Goal: Task Accomplishment & Management: Manage account settings

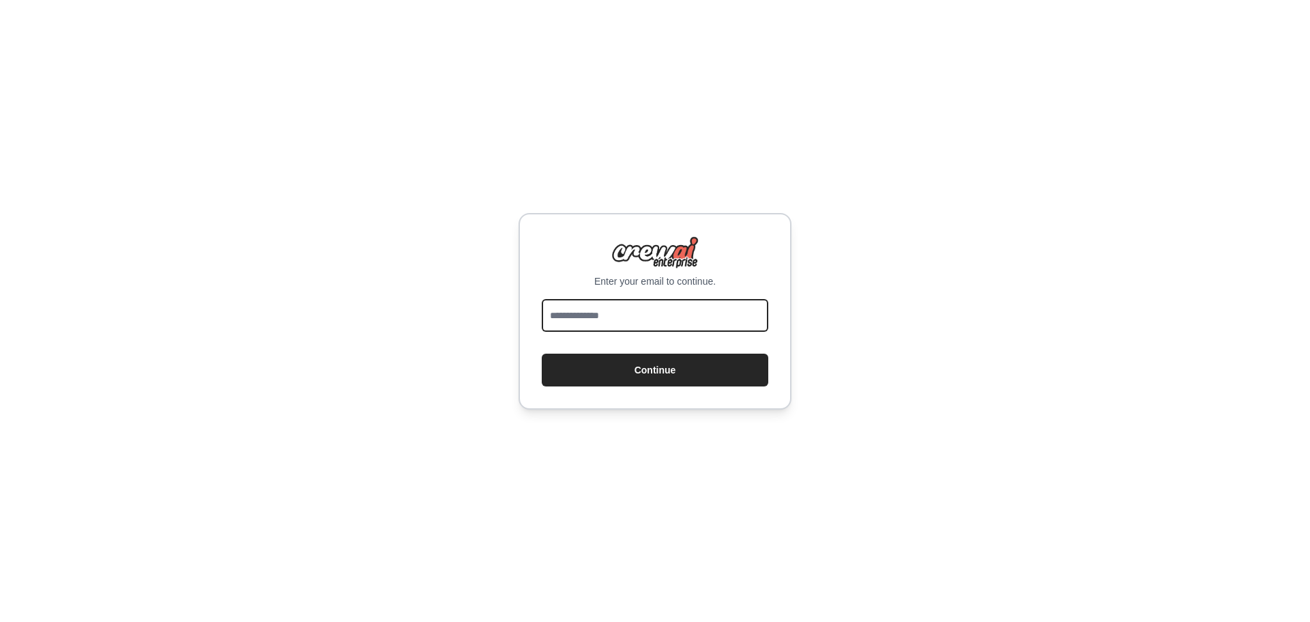
click at [592, 317] on input "email" at bounding box center [655, 315] width 227 height 33
type input "**********"
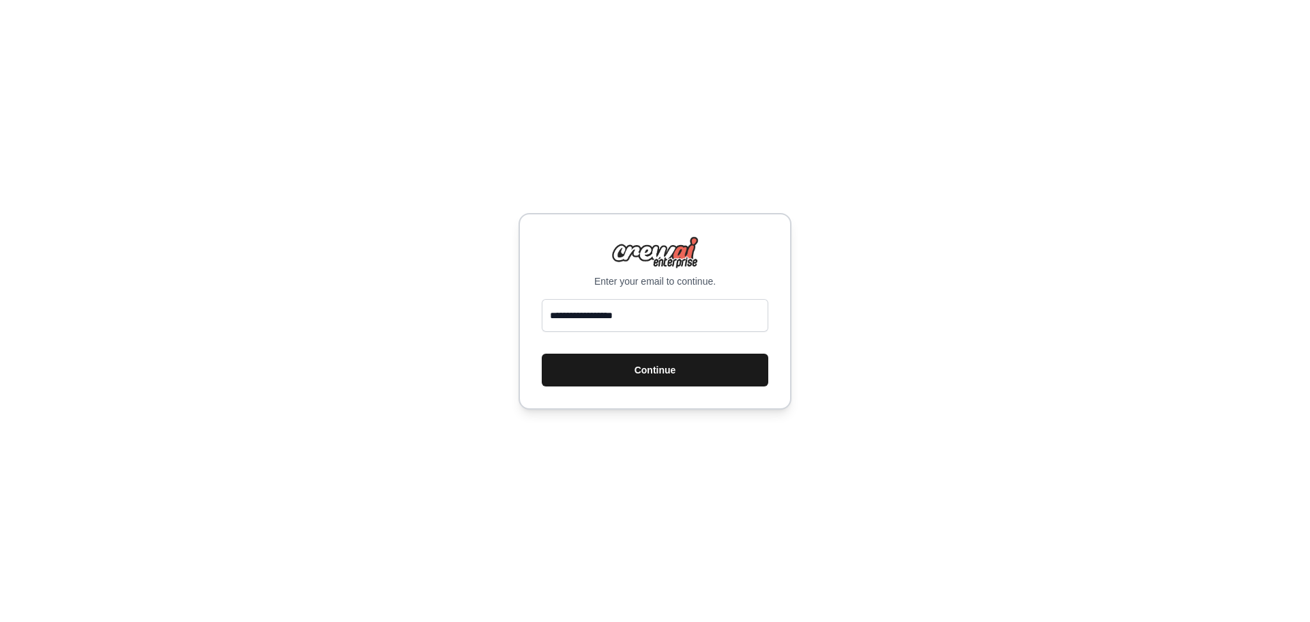
click at [637, 362] on button "Continue" at bounding box center [655, 369] width 227 height 33
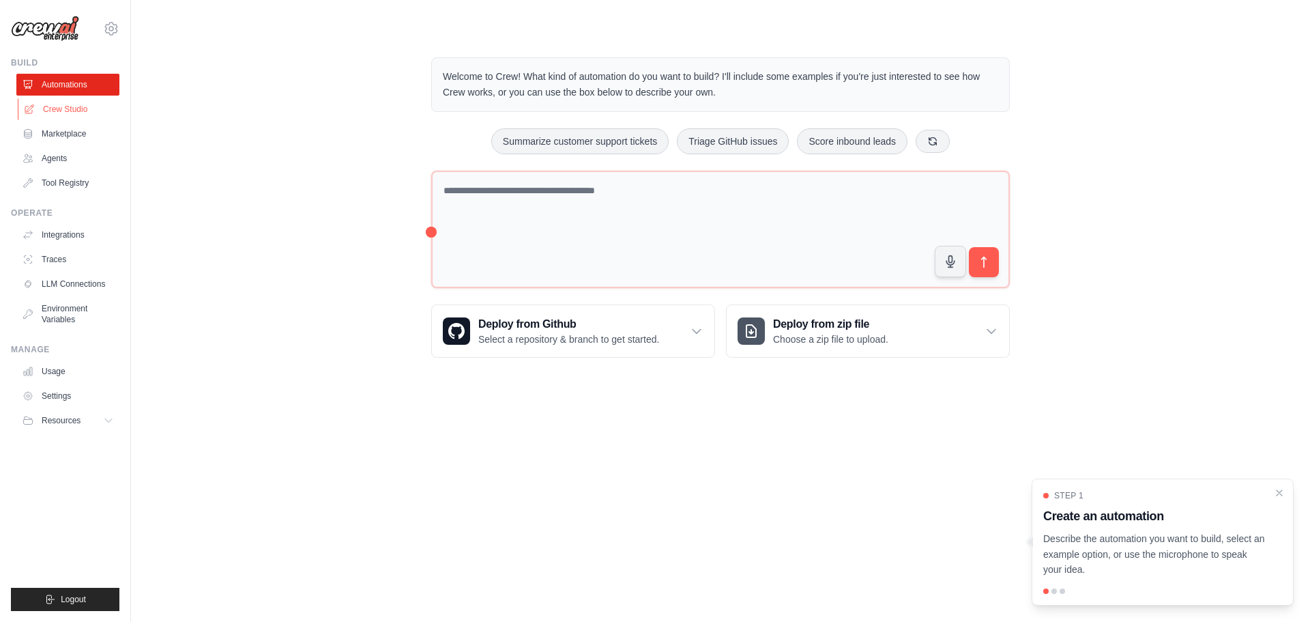
click at [61, 108] on link "Crew Studio" at bounding box center [69, 109] width 103 height 22
click at [111, 31] on icon at bounding box center [111, 29] width 4 height 4
click at [84, 95] on link "Settings" at bounding box center [111, 92] width 120 height 25
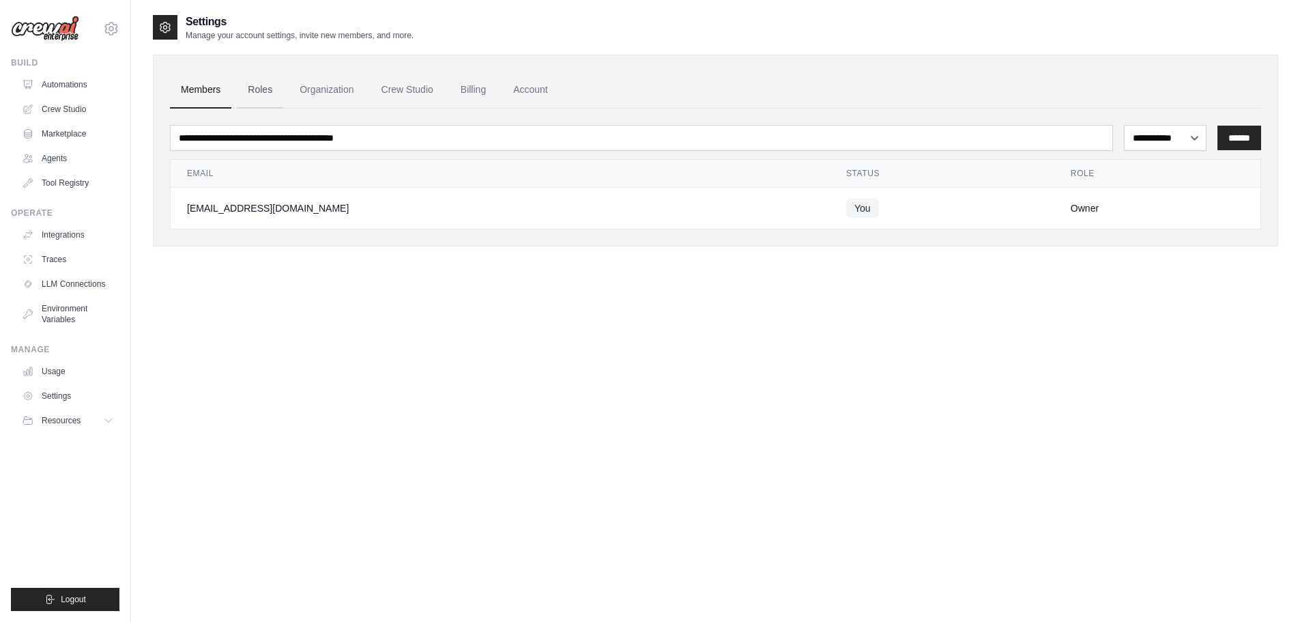
click at [256, 89] on link "Roles" at bounding box center [260, 90] width 46 height 37
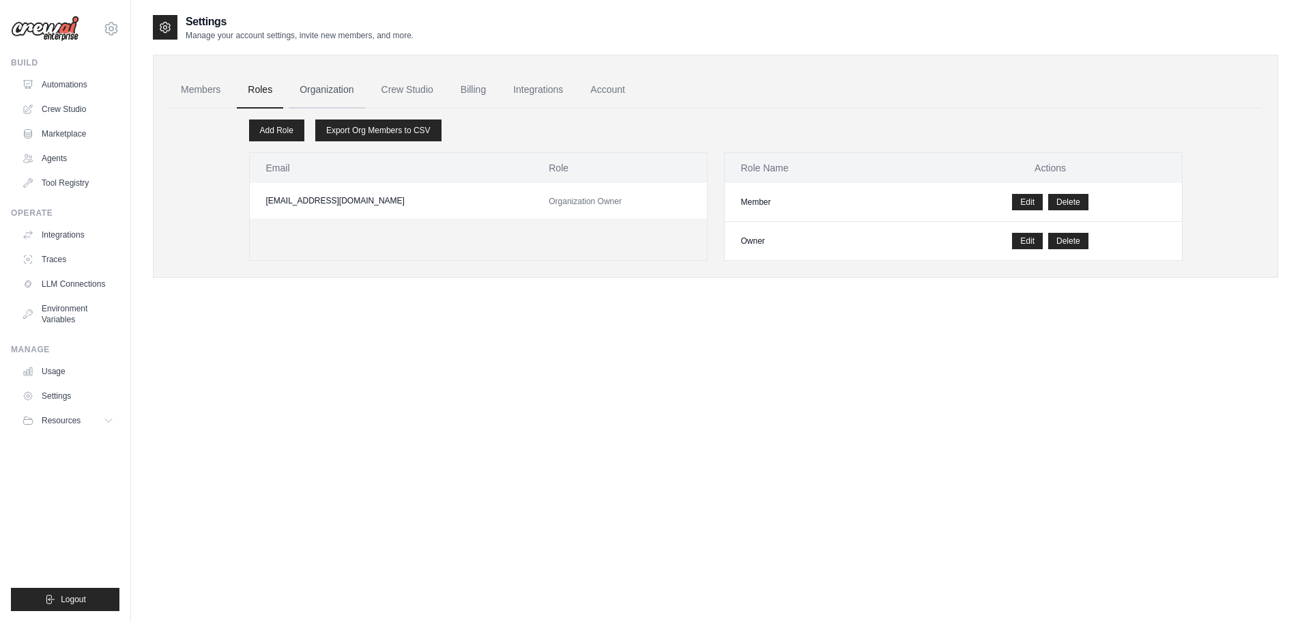
click at [321, 89] on link "Organization" at bounding box center [327, 90] width 76 height 37
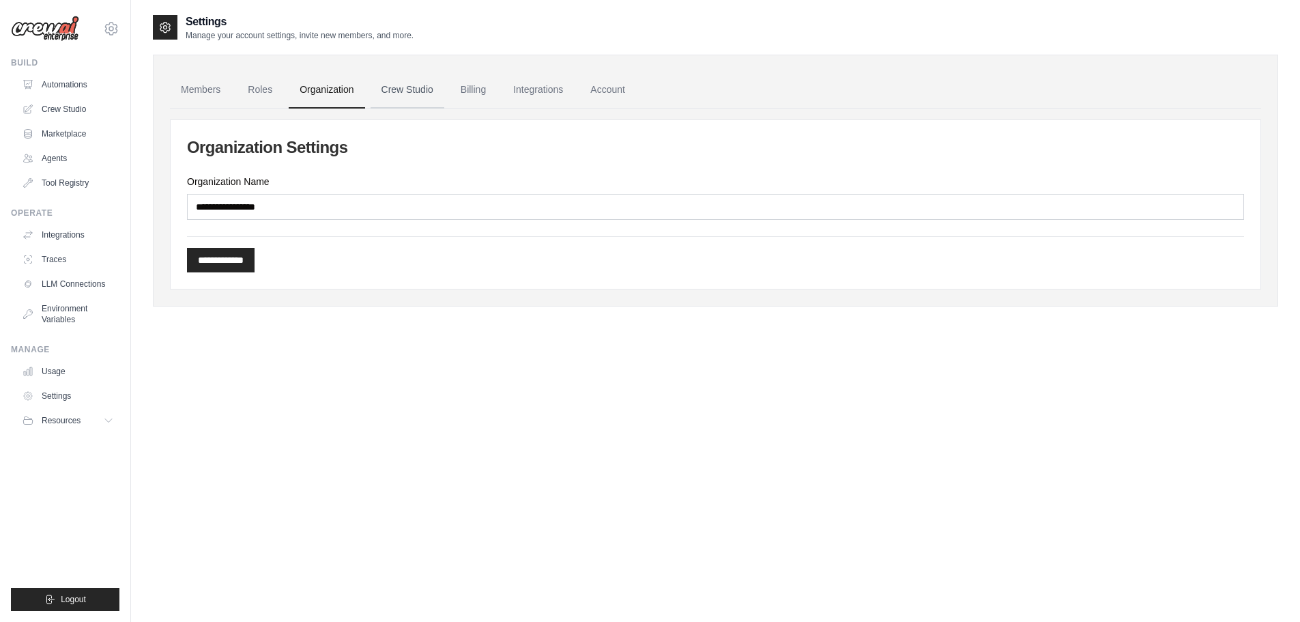
click at [405, 92] on link "Crew Studio" at bounding box center [407, 90] width 74 height 37
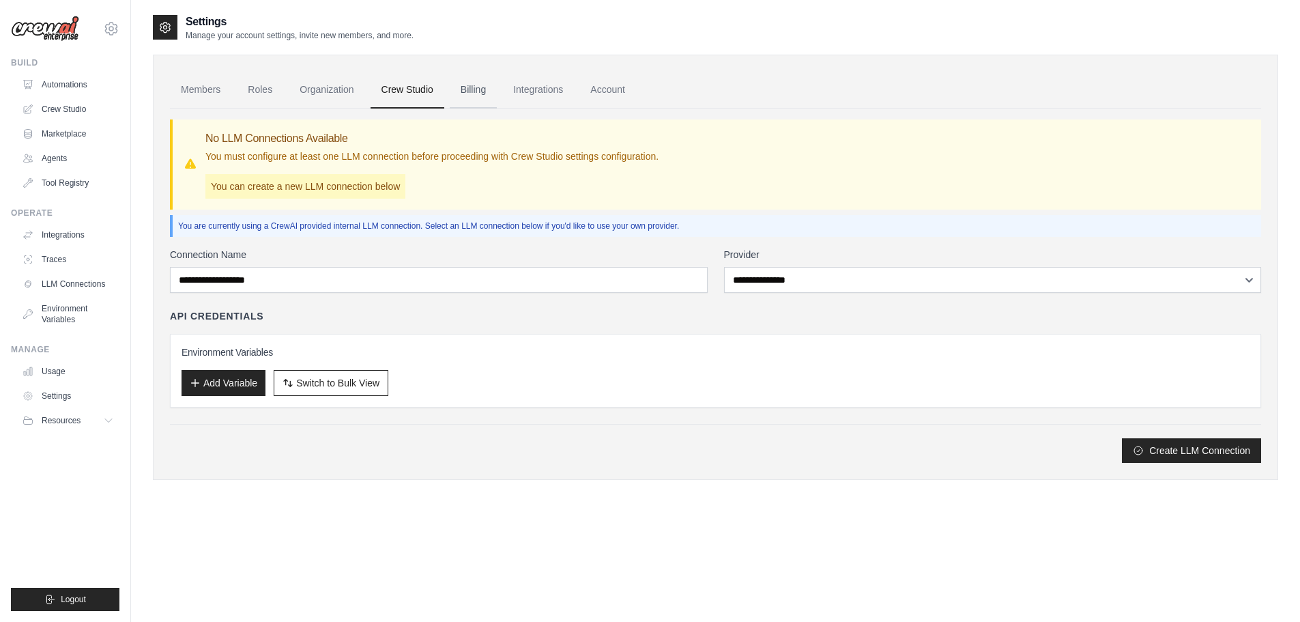
click at [475, 93] on link "Billing" at bounding box center [473, 90] width 47 height 37
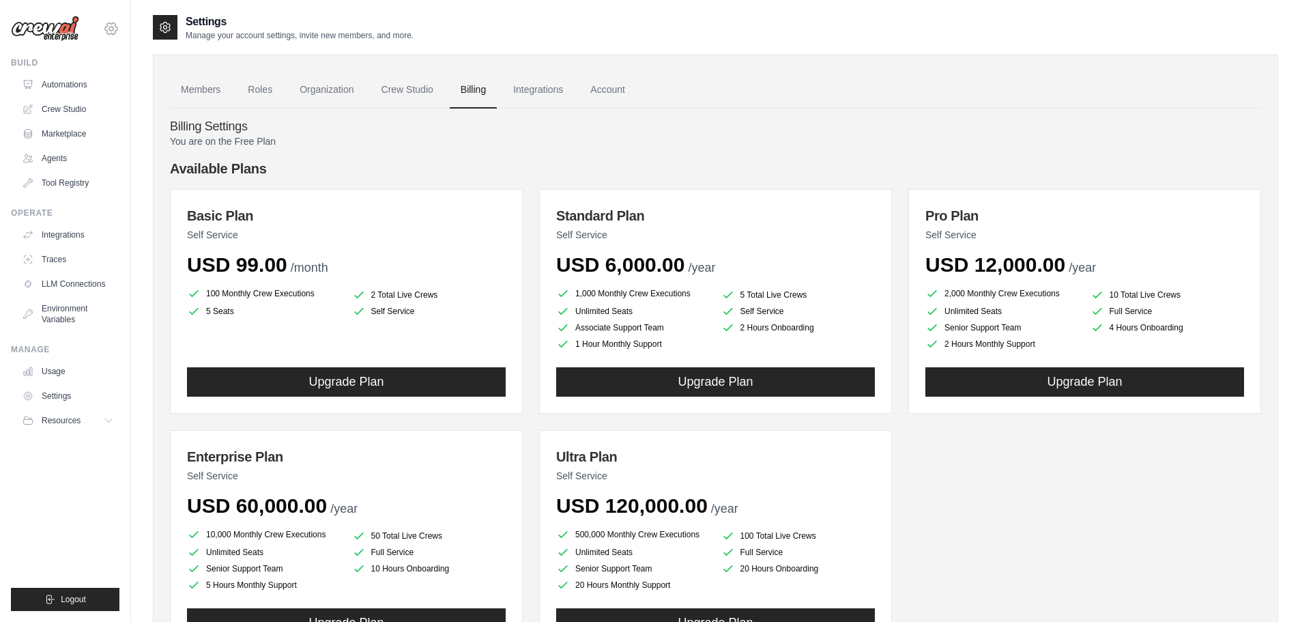
click at [106, 23] on icon at bounding box center [111, 28] width 16 height 16
